Goal: Task Accomplishment & Management: Manage account settings

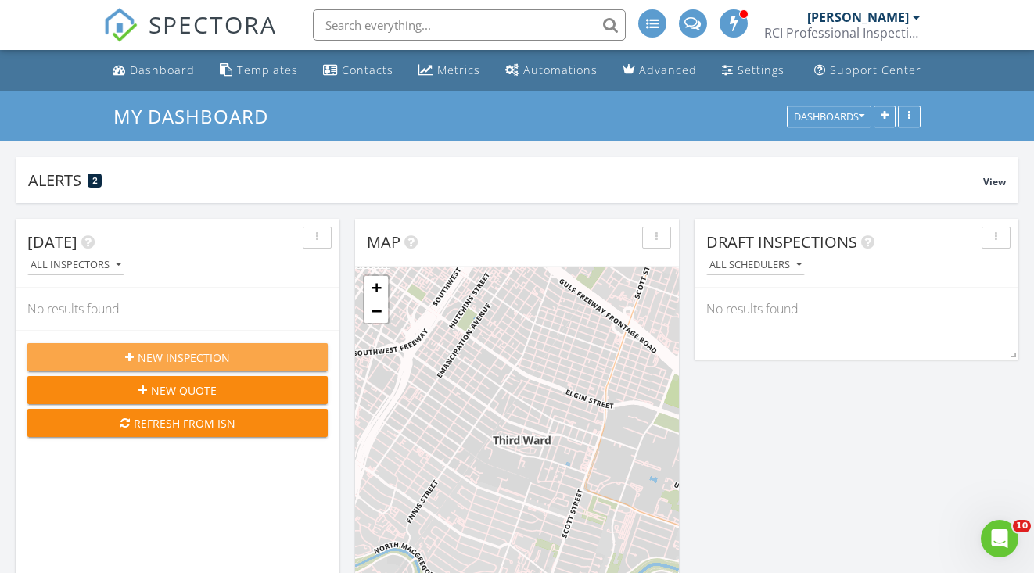
click at [154, 360] on span "New Inspection" at bounding box center [184, 358] width 92 height 16
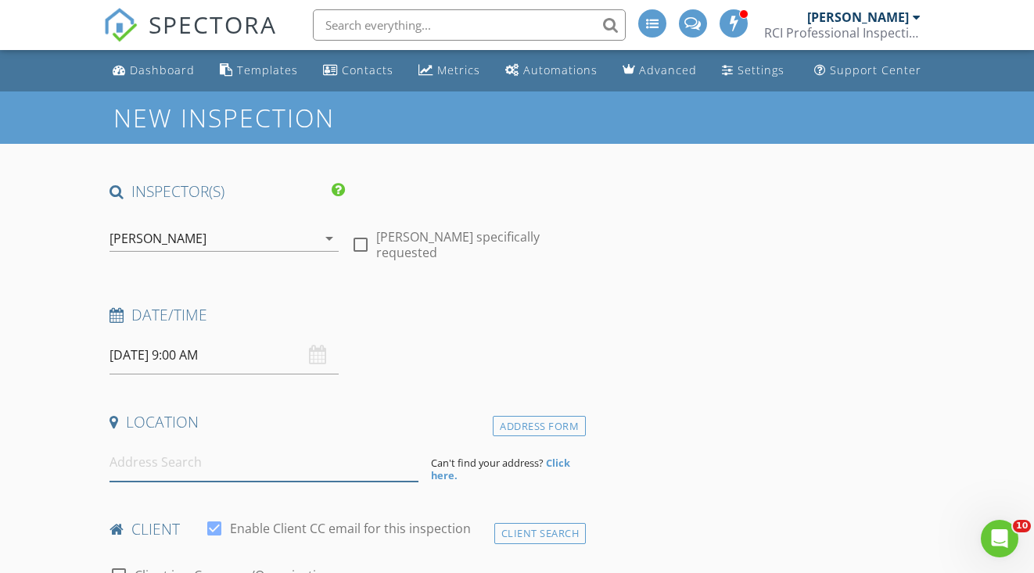
click at [138, 466] on input at bounding box center [263, 462] width 309 height 38
paste input "13272 Musky Dr, Conroe, TX 77384"
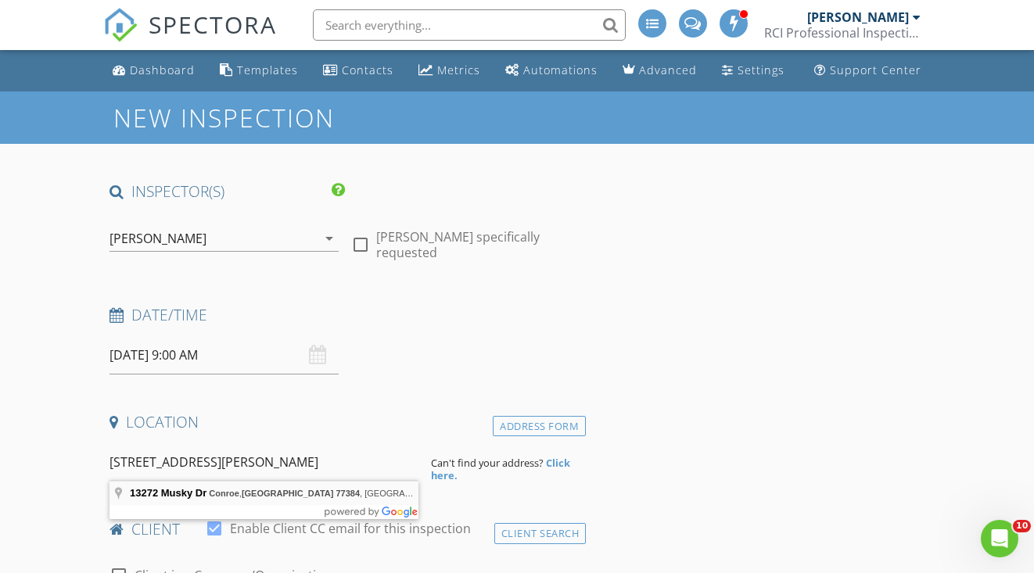
type input "13272 Musky Dr, Conroe, TX 77384, USA"
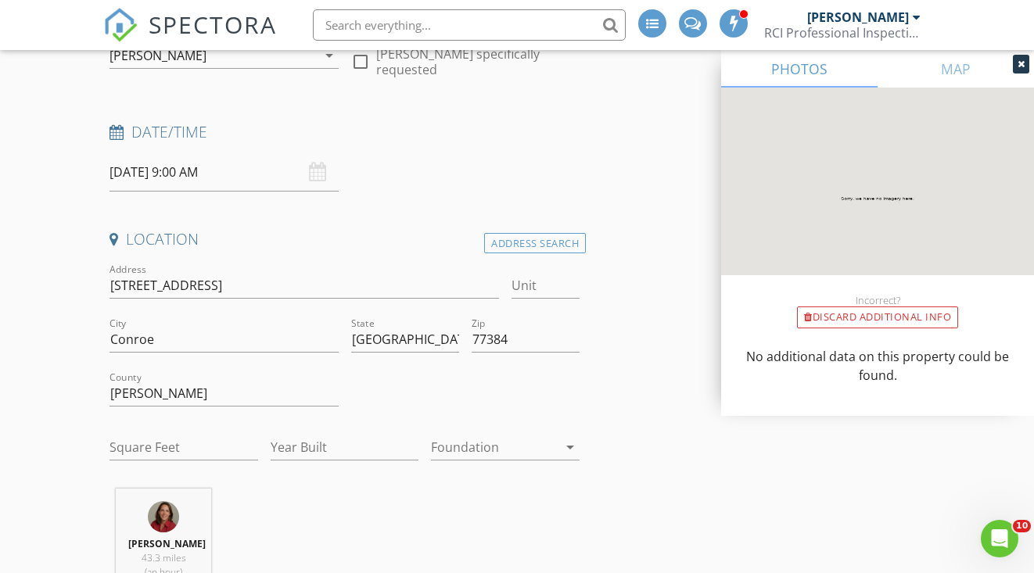
scroll to position [193, 0]
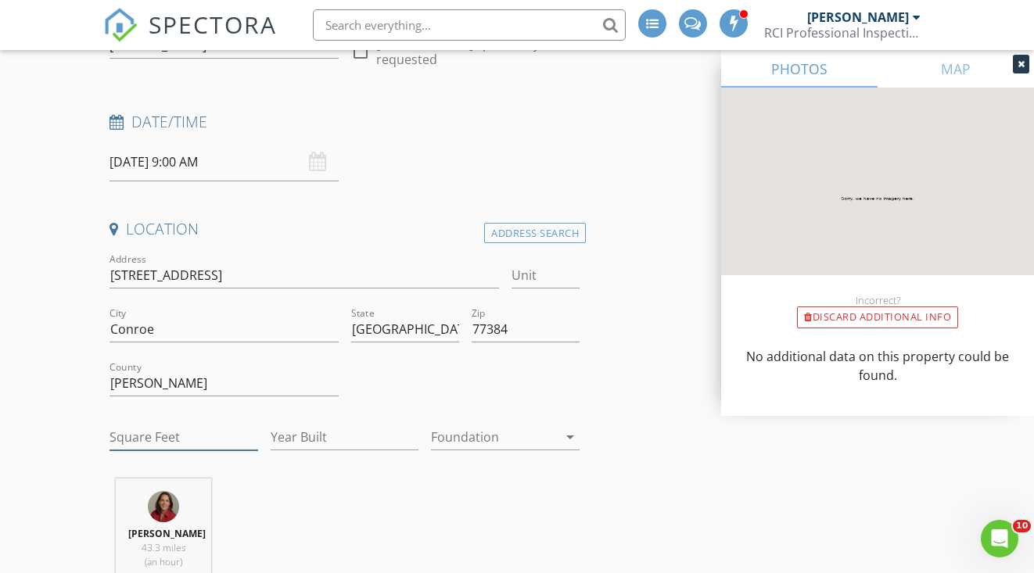
click at [124, 437] on input "Square Feet" at bounding box center [183, 438] width 149 height 26
type input "1745"
click at [303, 435] on input "Year Built" at bounding box center [345, 438] width 149 height 26
type input "2025"
click at [469, 428] on div at bounding box center [494, 437] width 127 height 25
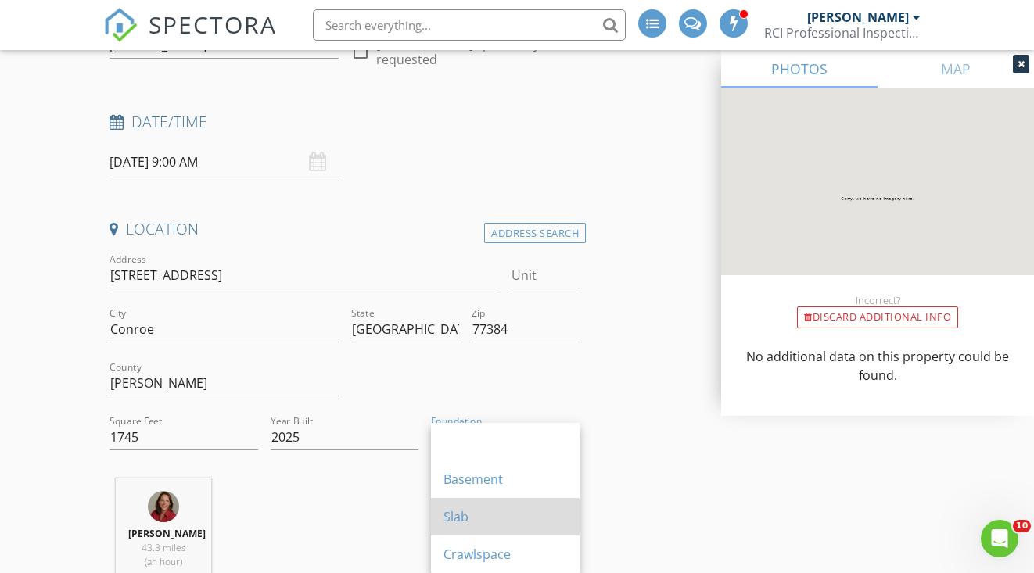
click at [452, 516] on div "Slab" at bounding box center [505, 517] width 124 height 19
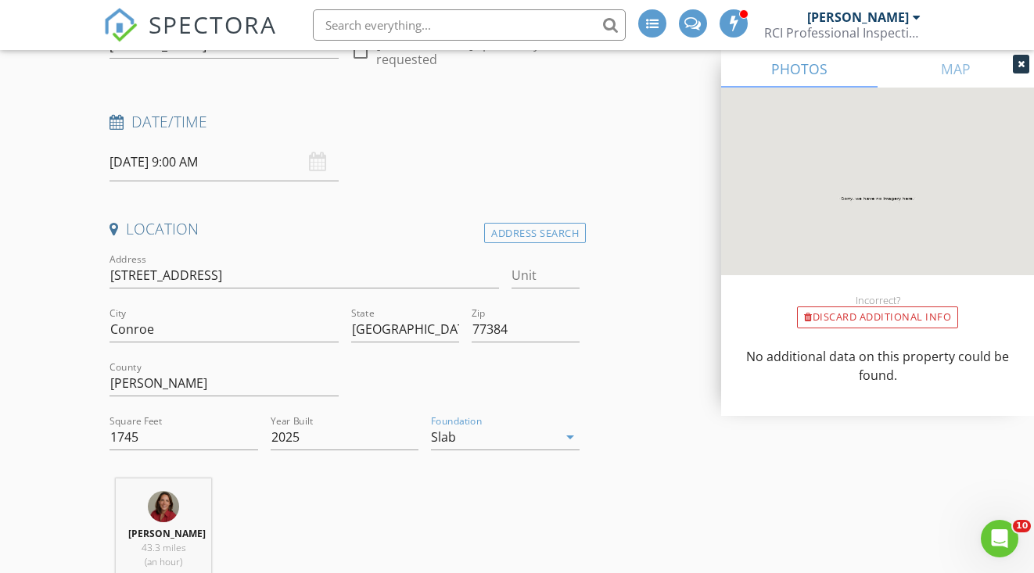
click at [1021, 63] on icon at bounding box center [1020, 63] width 7 height 9
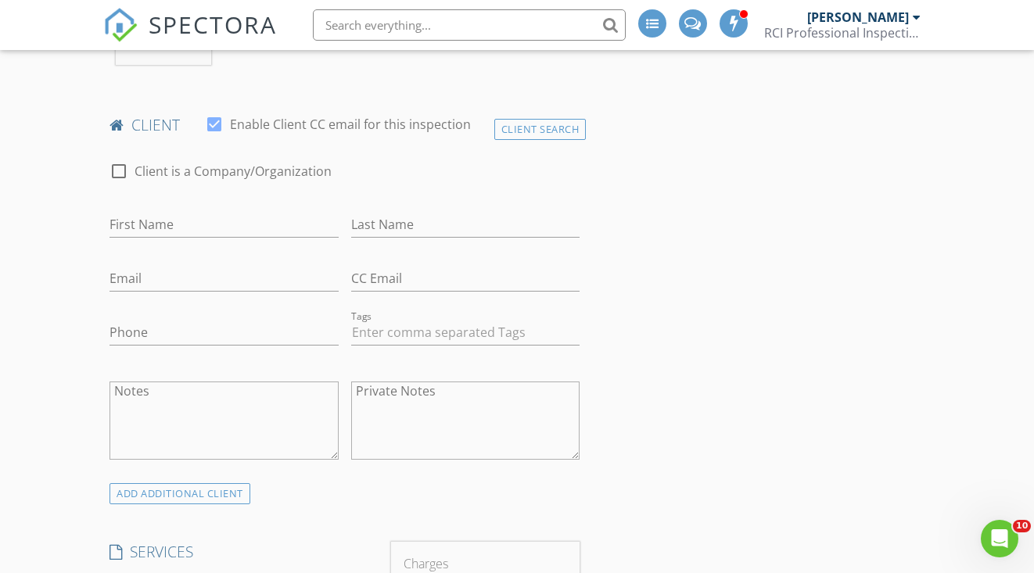
scroll to position [728, 0]
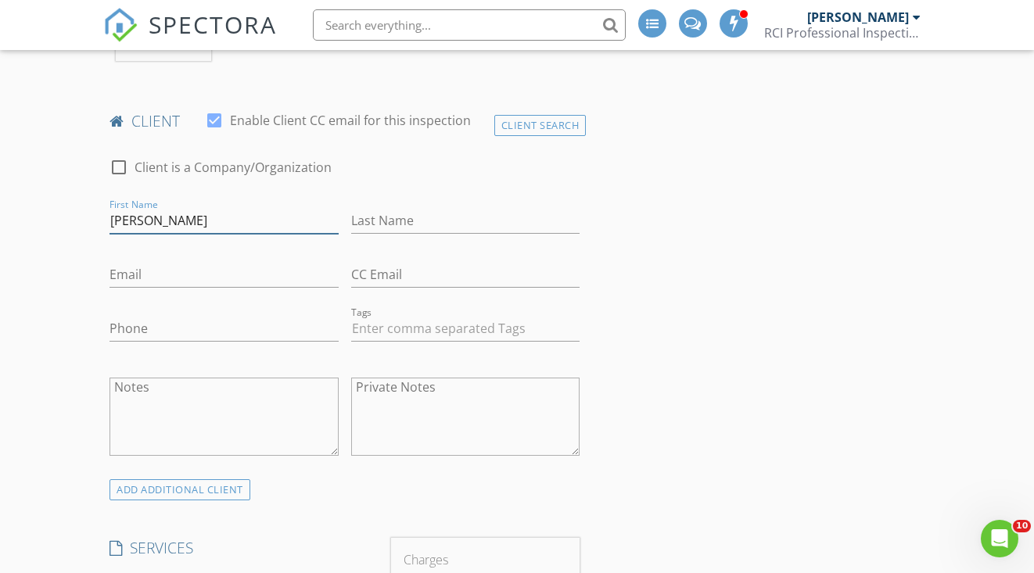
type input "[PERSON_NAME]"
type input "[PHONE_NUMBER]"
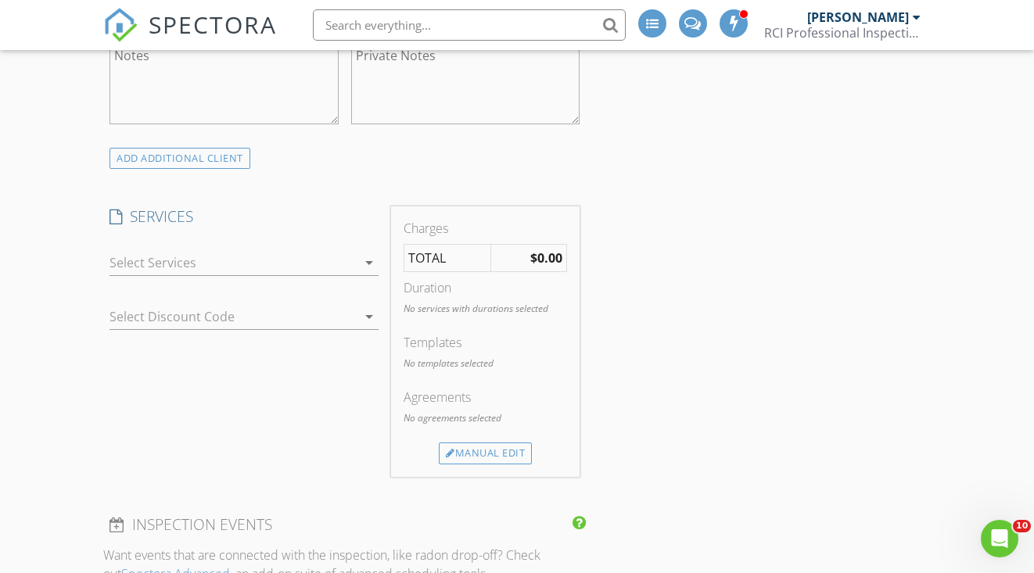
scroll to position [1057, 0]
click at [128, 267] on div at bounding box center [232, 265] width 247 height 25
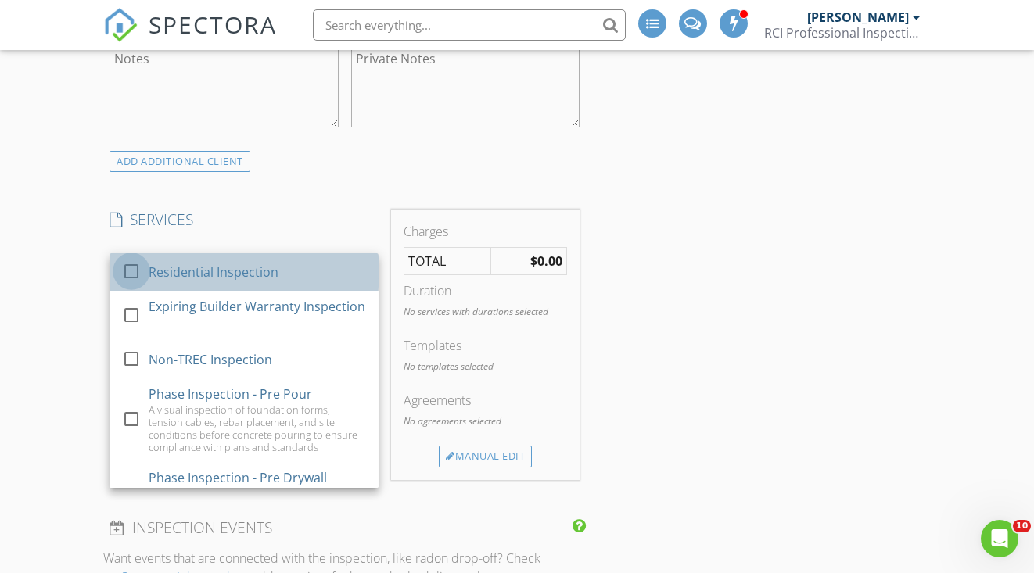
click at [130, 269] on div at bounding box center [131, 271] width 27 height 27
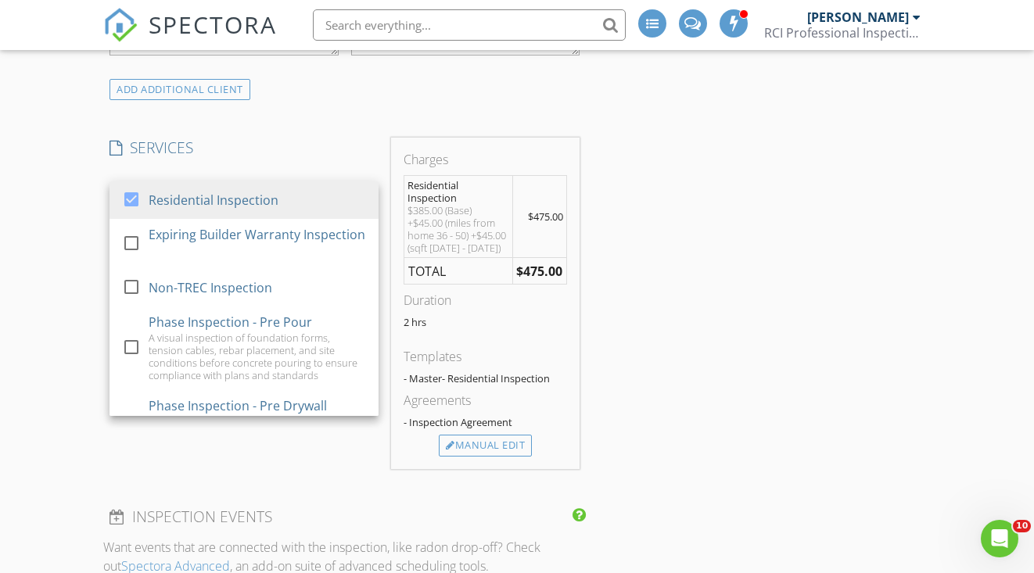
scroll to position [1139, 0]
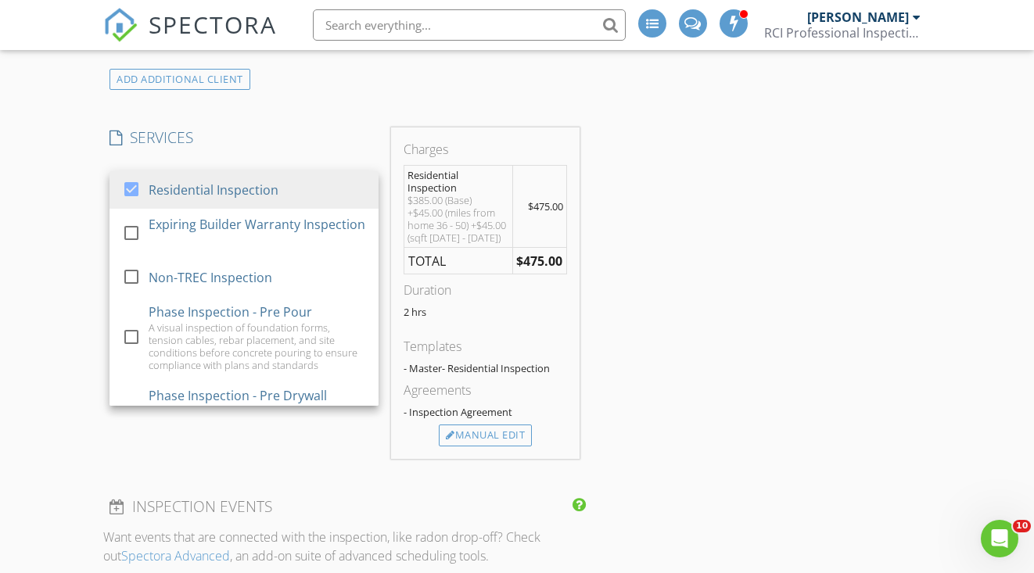
click at [67, 314] on div "New Inspection INSPECTOR(S) check_box Leslie Brush PRIMARY check_box_outline_bl…" at bounding box center [517, 415] width 1034 height 2925
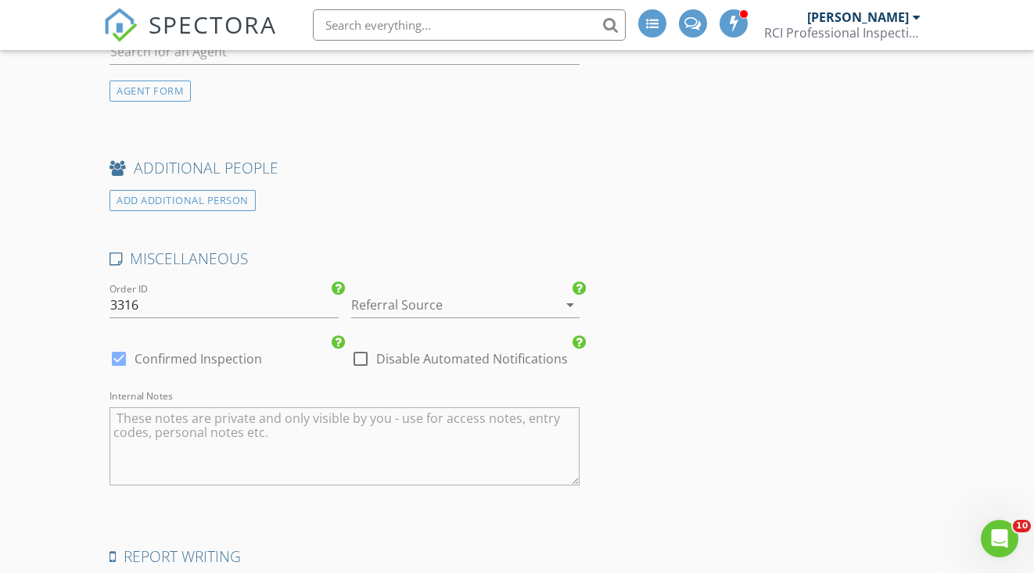
scroll to position [2139, 0]
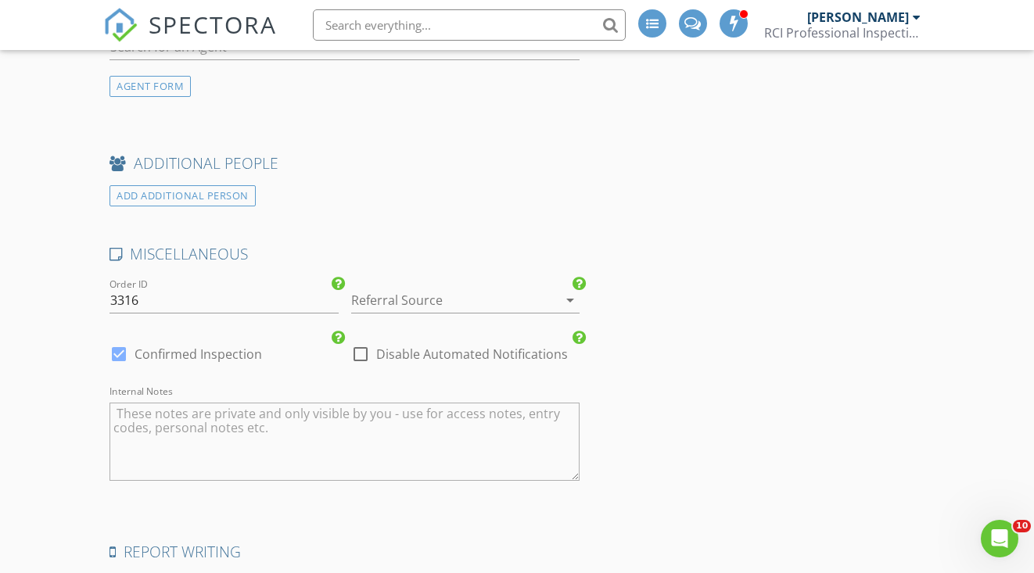
click at [366, 308] on div at bounding box center [443, 300] width 185 height 25
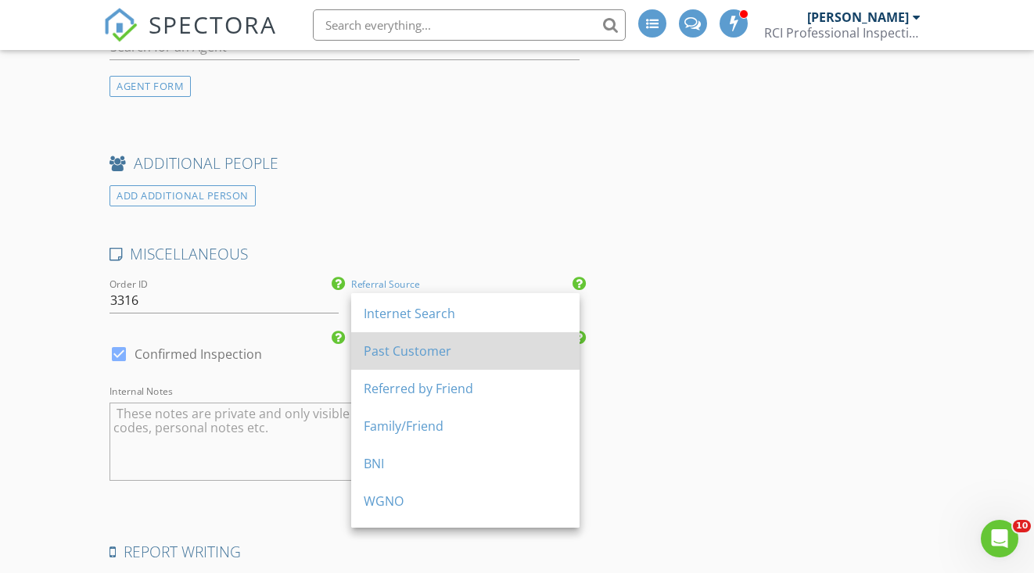
scroll to position [80, 0]
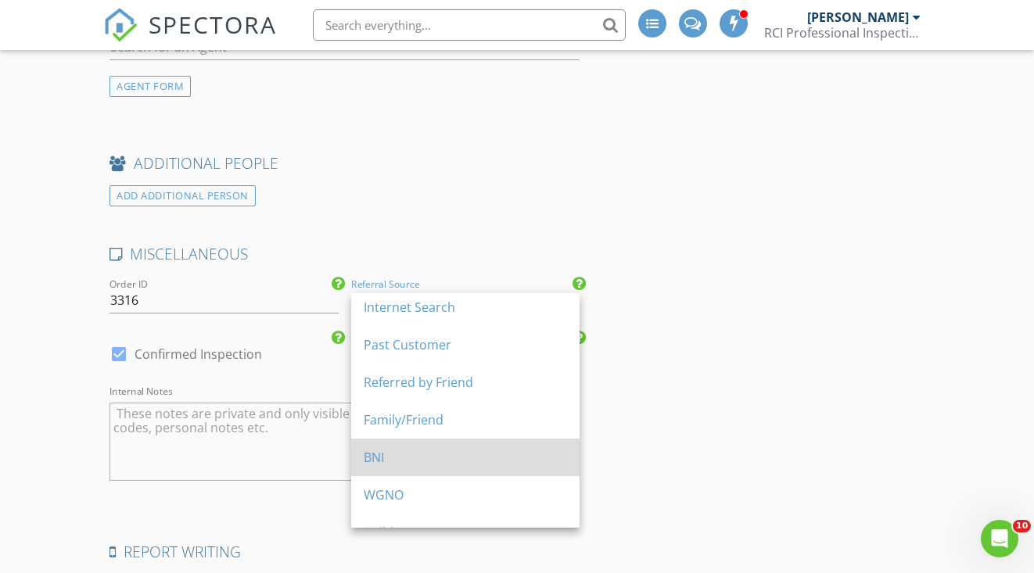
click at [376, 454] on div "BNI" at bounding box center [465, 457] width 203 height 19
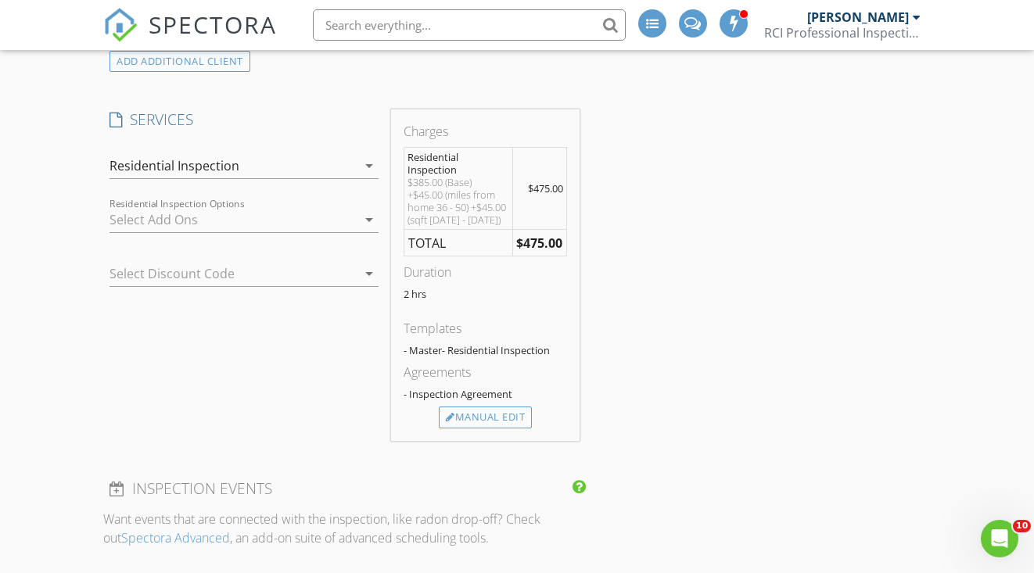
scroll to position [1155, 0]
click at [125, 221] on div at bounding box center [232, 221] width 247 height 25
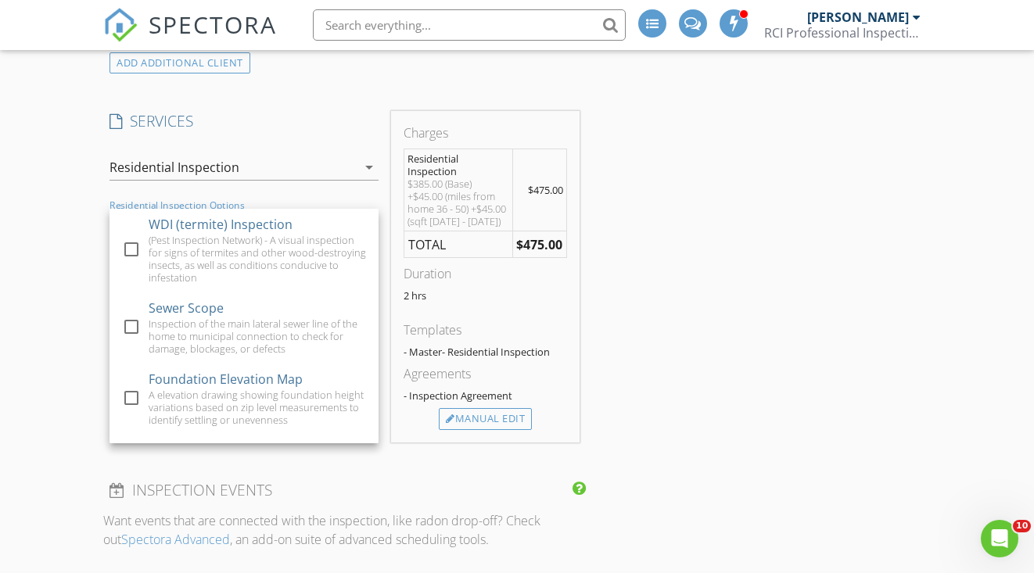
click at [58, 226] on div "New Inspection INSPECTOR(S) check_box Leslie Brush PRIMARY check_box_outline_bl…" at bounding box center [517, 398] width 1034 height 2925
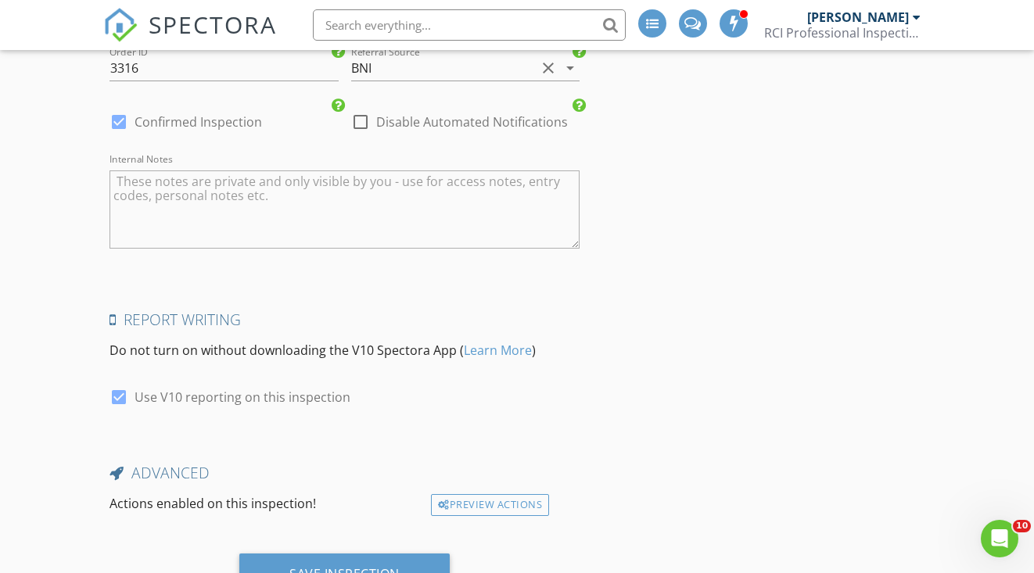
scroll to position [2368, 0]
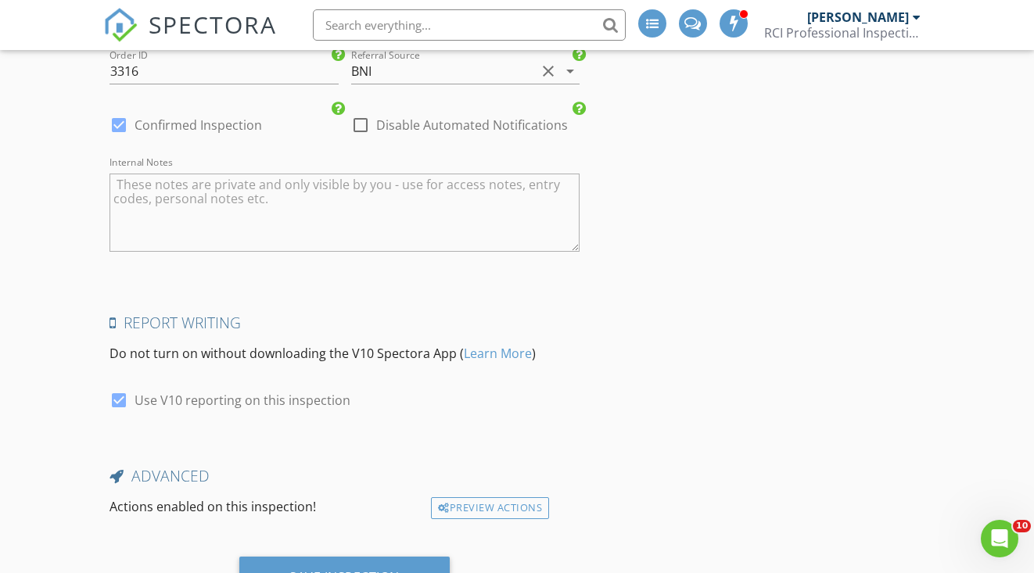
click at [363, 133] on div at bounding box center [360, 125] width 27 height 27
checkbox input "true"
click at [119, 131] on div at bounding box center [119, 125] width 27 height 27
checkbox input "false"
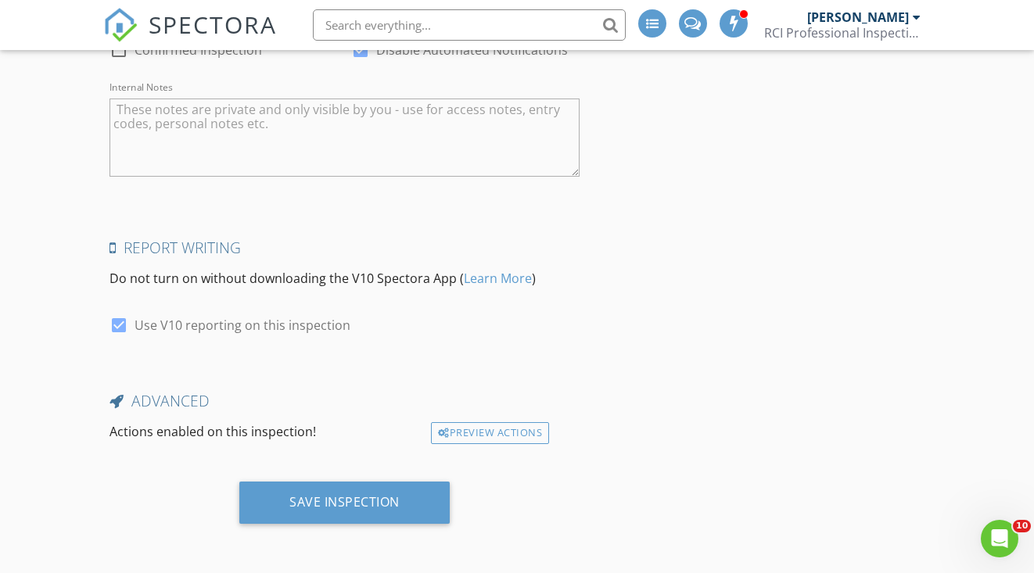
scroll to position [2447, 0]
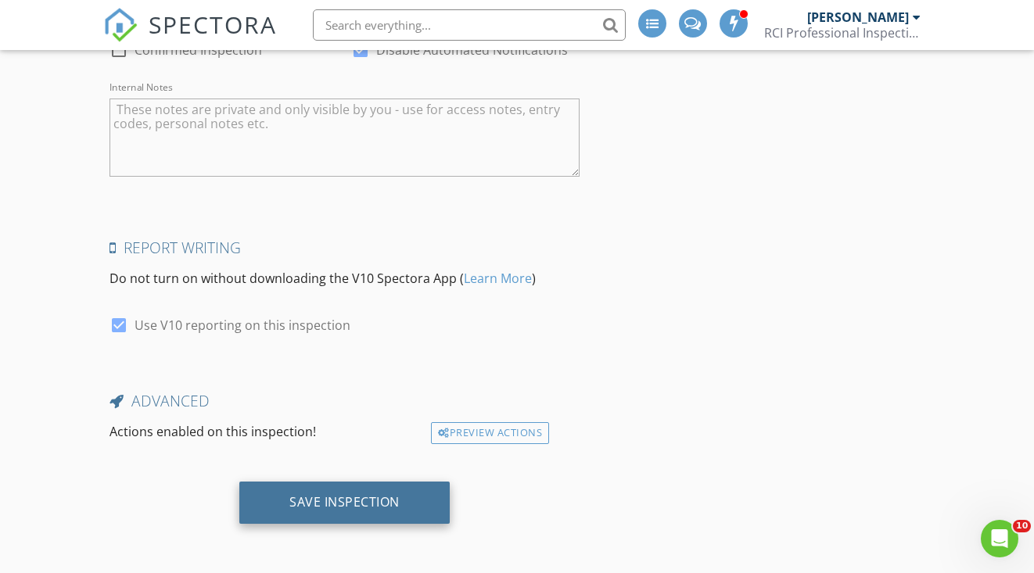
click at [348, 497] on div "Save Inspection" at bounding box center [344, 502] width 110 height 16
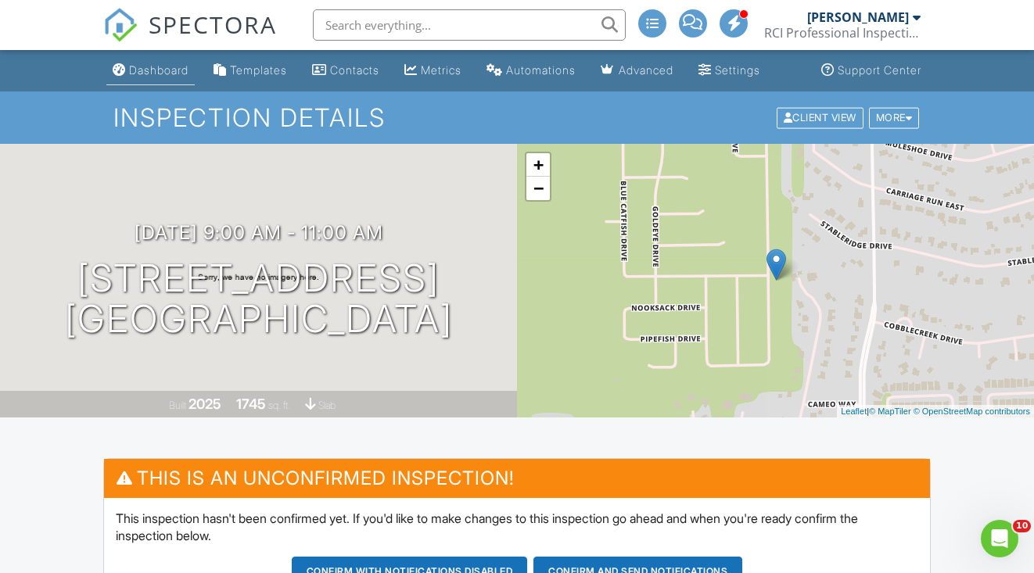
click at [149, 74] on div "Dashboard" at bounding box center [158, 69] width 59 height 13
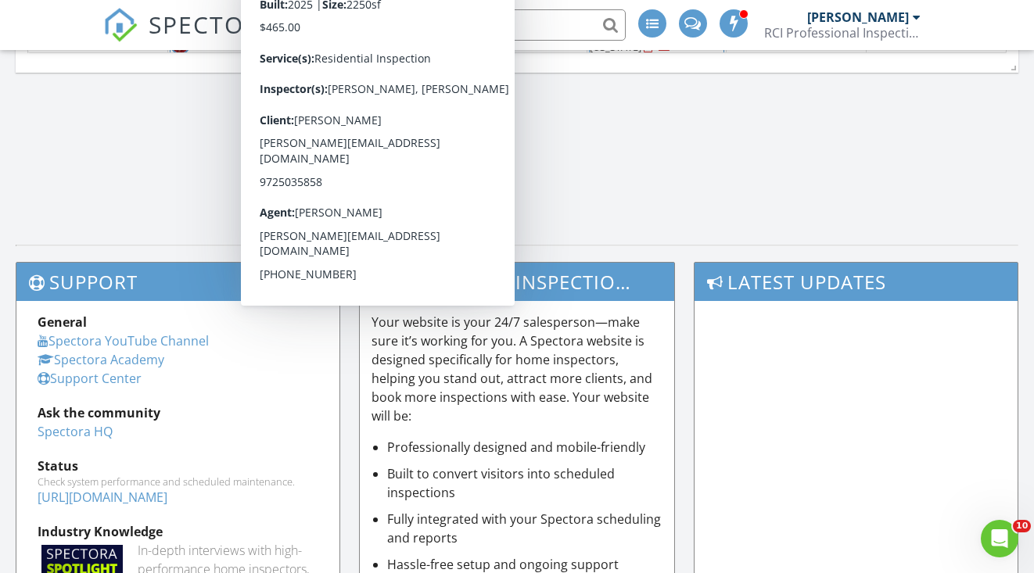
scroll to position [1382, 0]
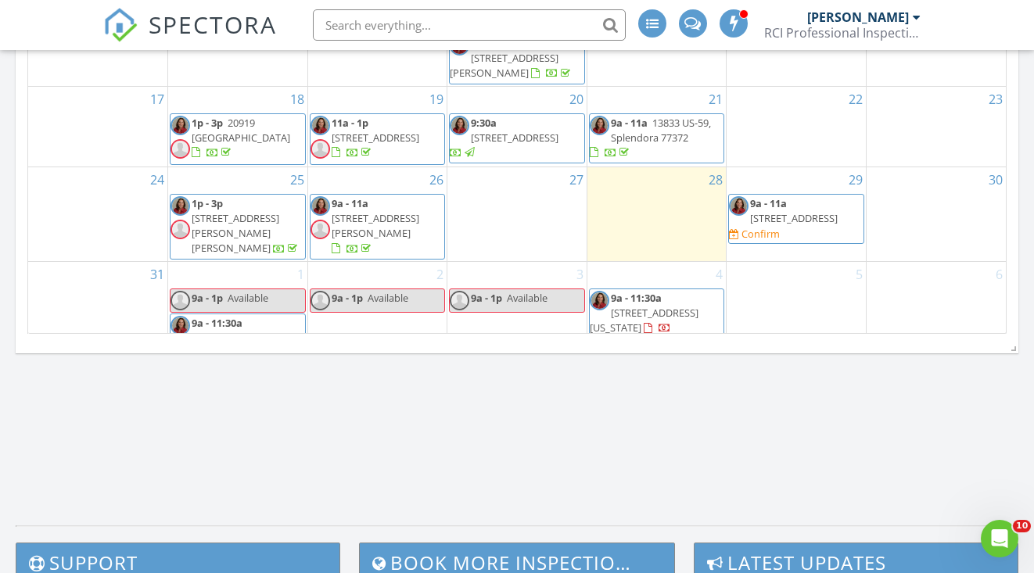
scroll to position [1101, 0]
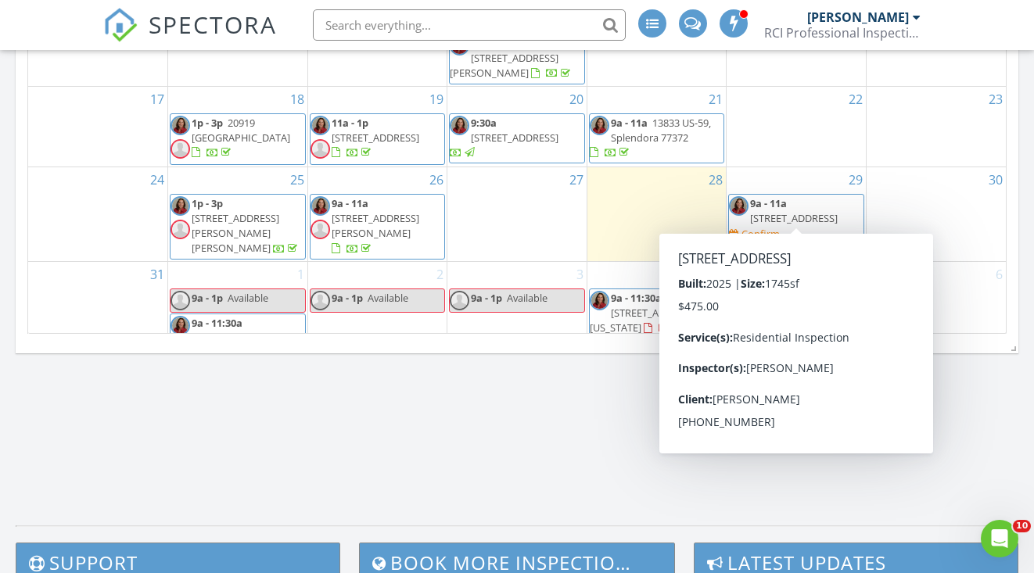
click at [803, 216] on span "9a - 11a 13272 Musky Dr, Conroe 77384 Confirm" at bounding box center [796, 219] width 135 height 46
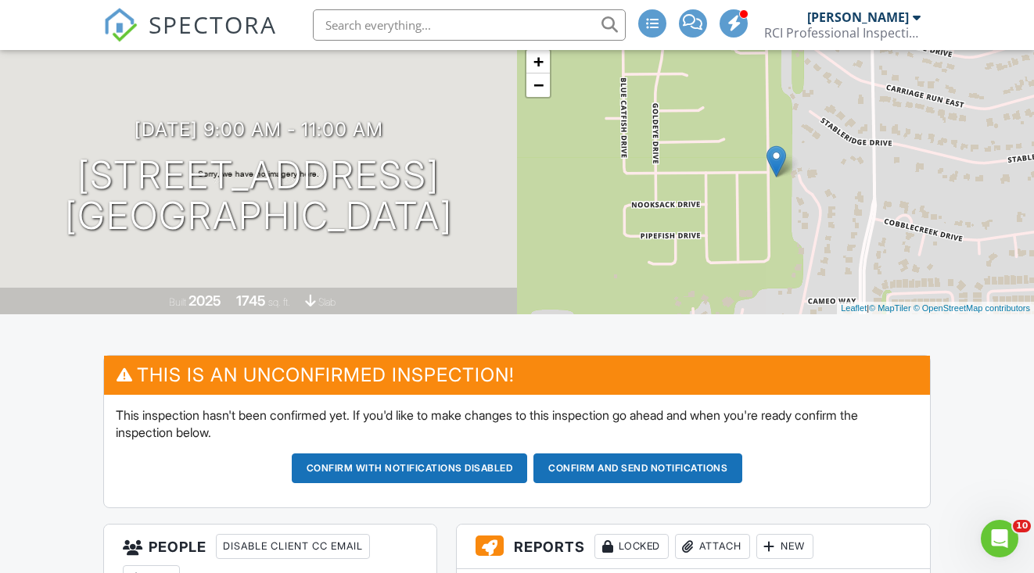
scroll to position [101, 0]
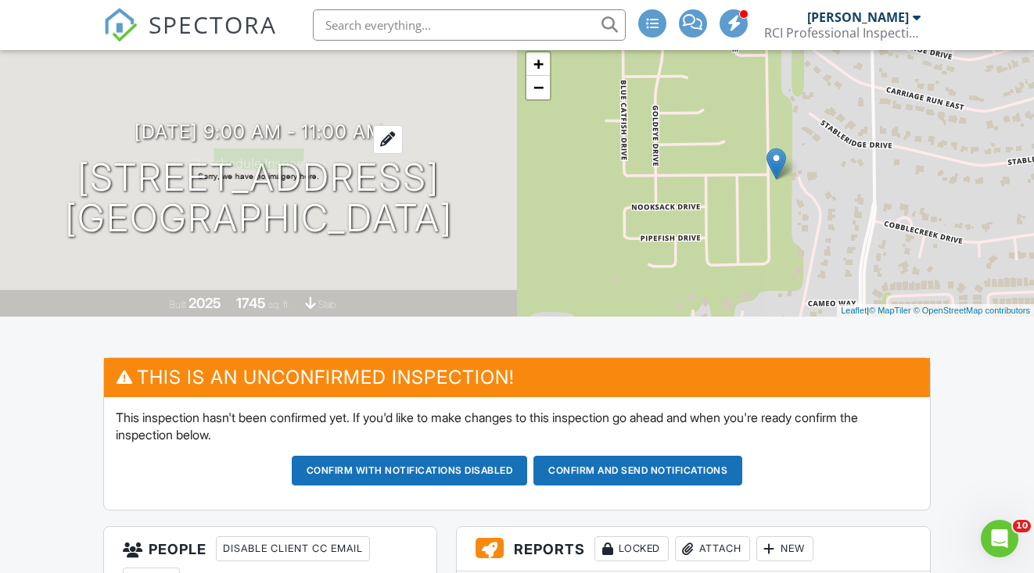
click at [205, 133] on h3 "08/29/2025 9:00 am - 11:00 am" at bounding box center [259, 131] width 249 height 21
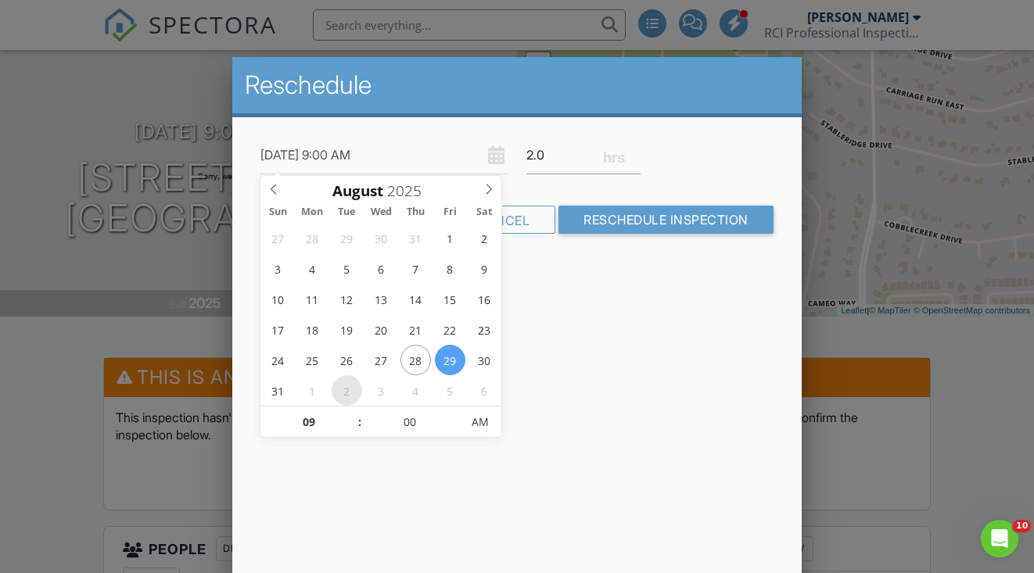
type input "[DATE] 9:00 AM"
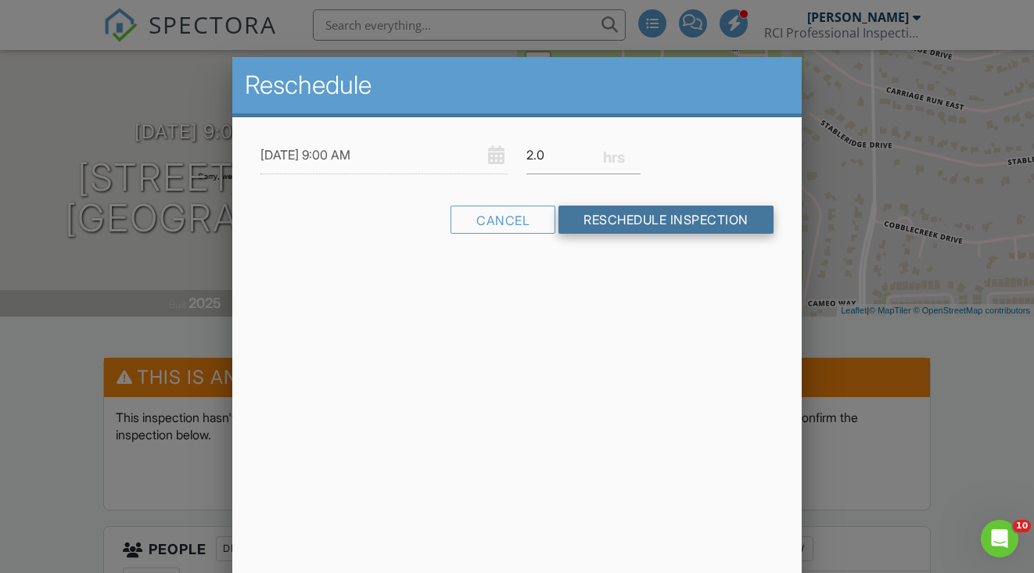
click at [620, 219] on input "Reschedule Inspection" at bounding box center [665, 220] width 215 height 28
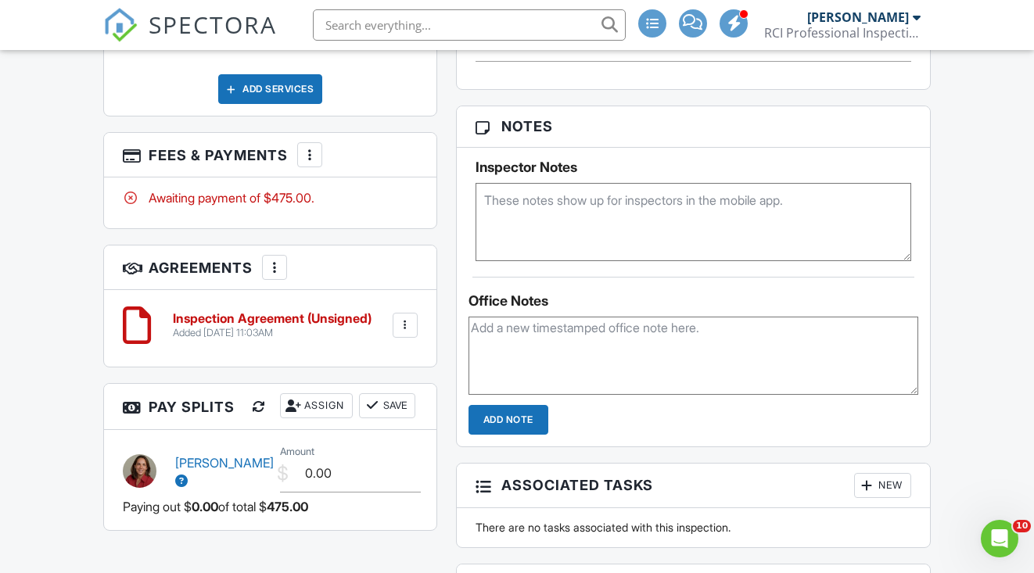
scroll to position [1092, 0]
